Goal: Complete application form

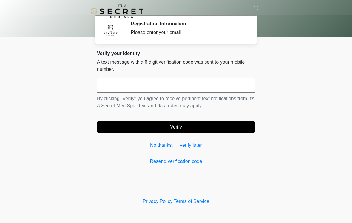
click at [182, 90] on input "text" at bounding box center [176, 85] width 158 height 15
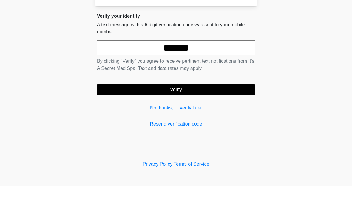
type input "******"
click at [176, 121] on button "Verify" at bounding box center [176, 126] width 158 height 11
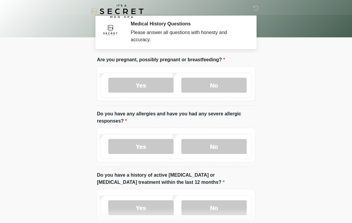
click at [232, 84] on label "No" at bounding box center [213, 85] width 65 height 15
click at [227, 148] on label "No" at bounding box center [213, 146] width 65 height 15
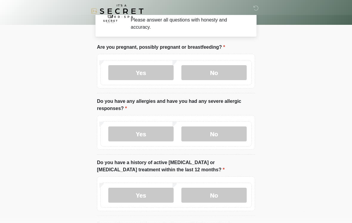
click at [226, 194] on label "No" at bounding box center [213, 195] width 65 height 15
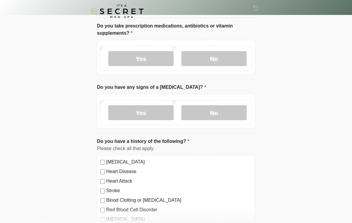
scroll to position [209, 0]
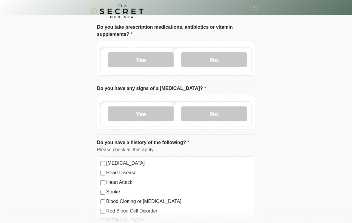
click at [154, 60] on label "Yes" at bounding box center [140, 59] width 65 height 15
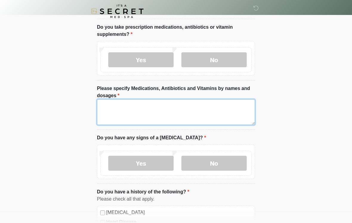
click at [184, 110] on textarea "Please specify Medications, Antibiotics and Vitamins by names and dosages" at bounding box center [176, 112] width 158 height 26
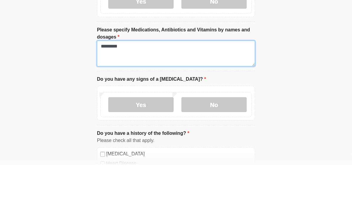
type textarea "********"
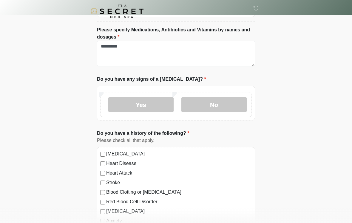
click at [221, 107] on label "No" at bounding box center [213, 104] width 65 height 15
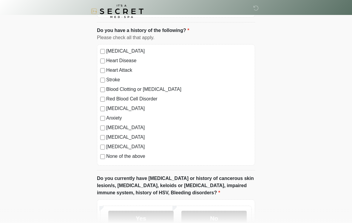
click at [138, 154] on label "None of the above" at bounding box center [179, 156] width 146 height 7
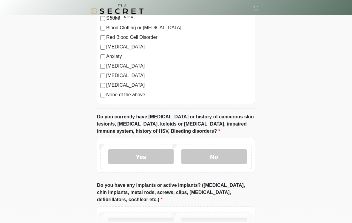
scroll to position [432, 0]
click at [226, 158] on label "No" at bounding box center [213, 156] width 65 height 15
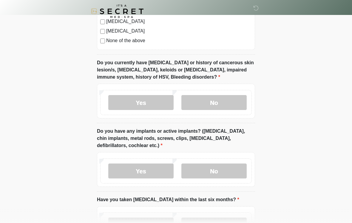
click at [219, 166] on label "No" at bounding box center [213, 170] width 65 height 15
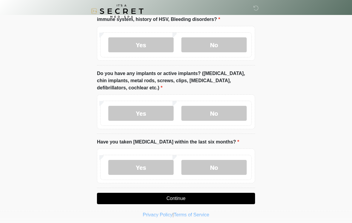
scroll to position [546, 0]
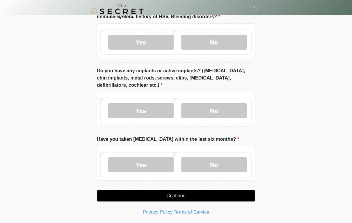
click at [238, 166] on label "No" at bounding box center [213, 164] width 65 height 15
click at [209, 197] on button "Continue" at bounding box center [176, 195] width 158 height 11
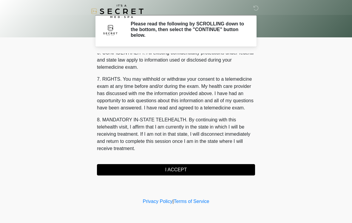
scroll to position [243, 0]
click at [203, 170] on button "I ACCEPT" at bounding box center [176, 169] width 158 height 11
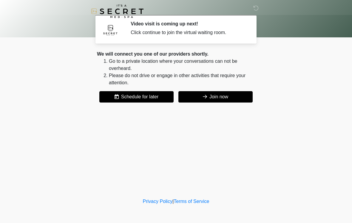
click at [233, 97] on button "Join now" at bounding box center [215, 96] width 74 height 11
